Goal: Information Seeking & Learning: Learn about a topic

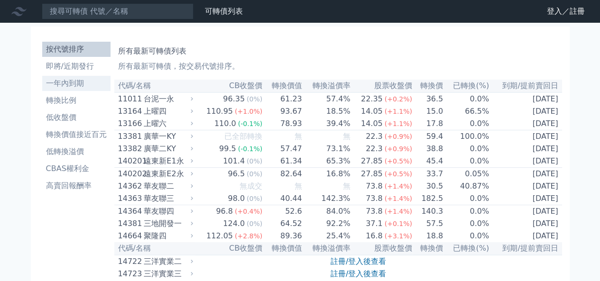
click at [68, 85] on li "一年內到期" at bounding box center [76, 83] width 68 height 11
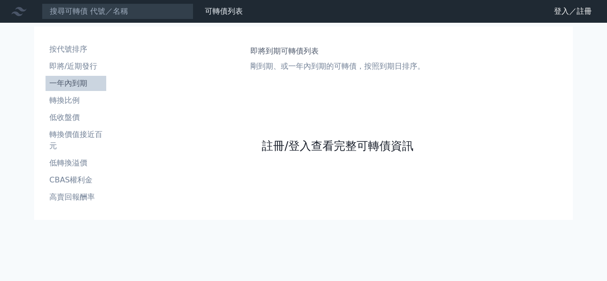
click at [276, 142] on link "註冊/登入查看完整可轉債資訊" at bounding box center [338, 145] width 152 height 15
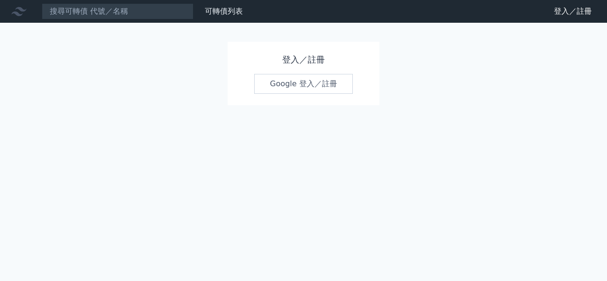
click at [300, 87] on link "Google 登入／註冊" at bounding box center [303, 84] width 99 height 20
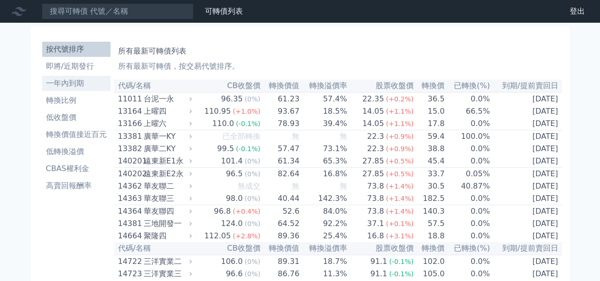
click at [67, 82] on li "一年內到期" at bounding box center [76, 83] width 68 height 11
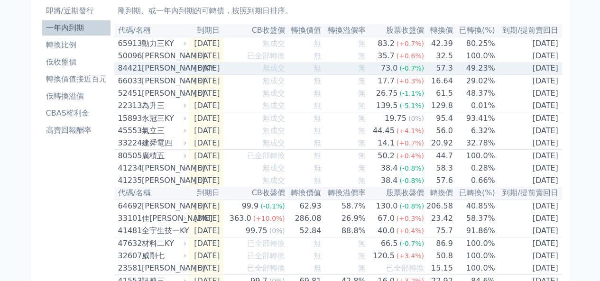
scroll to position [8, 0]
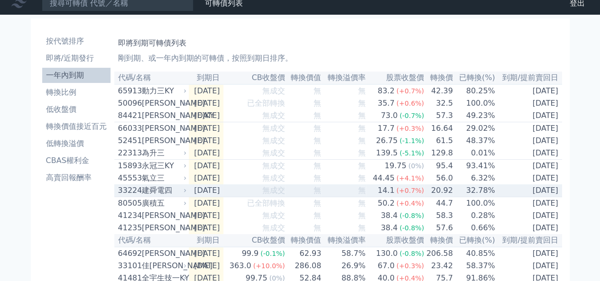
click at [166, 196] on div "建舜電四" at bounding box center [163, 190] width 43 height 11
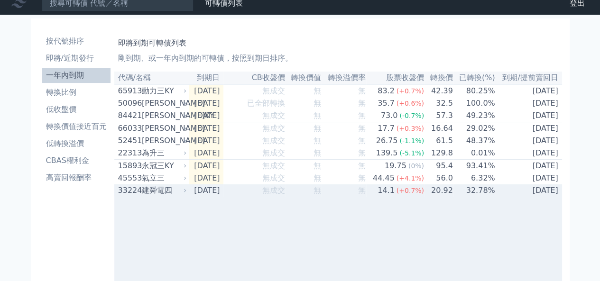
click at [166, 196] on div "建舜電四" at bounding box center [163, 190] width 43 height 11
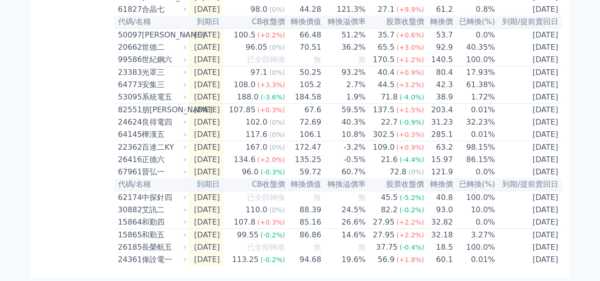
scroll to position [1478, 0]
